Goal: Task Accomplishment & Management: Manage account settings

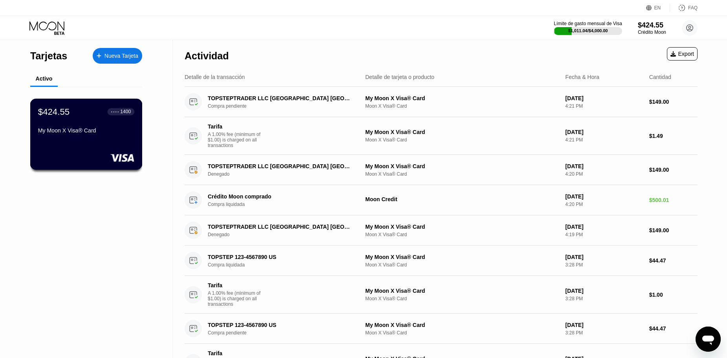
click at [100, 146] on div "$424.55 ● ● ● ● 1400 My Moon X Visa® Card" at bounding box center [86, 134] width 112 height 71
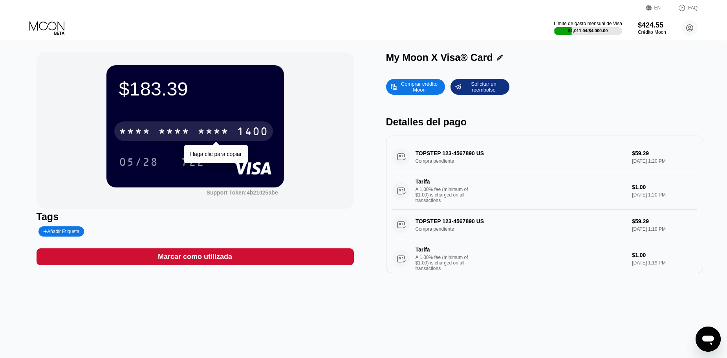
click at [200, 129] on div "* * * *" at bounding box center [212, 132] width 31 height 13
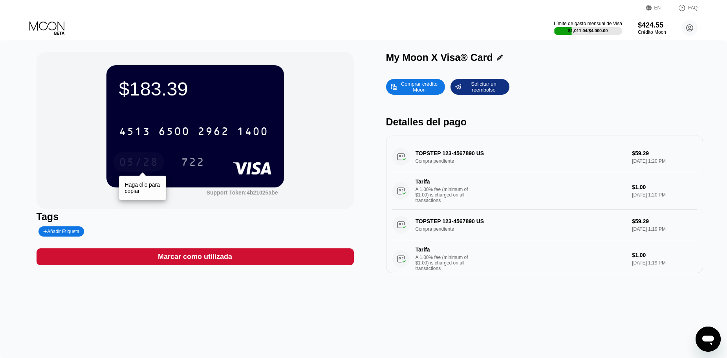
click at [125, 165] on div "05/28" at bounding box center [138, 163] width 39 height 13
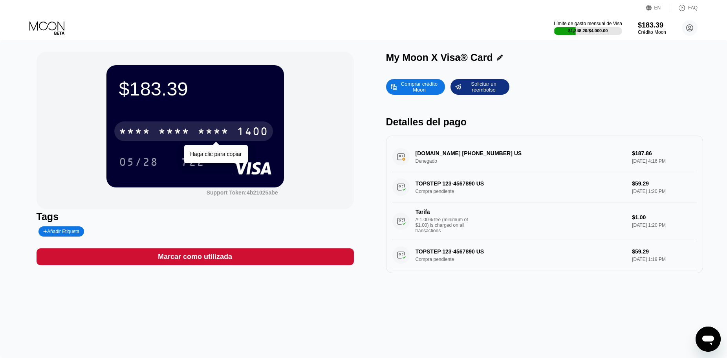
click at [190, 135] on div "* * * *" at bounding box center [173, 132] width 31 height 13
